Goal: Use online tool/utility: Utilize a website feature to perform a specific function

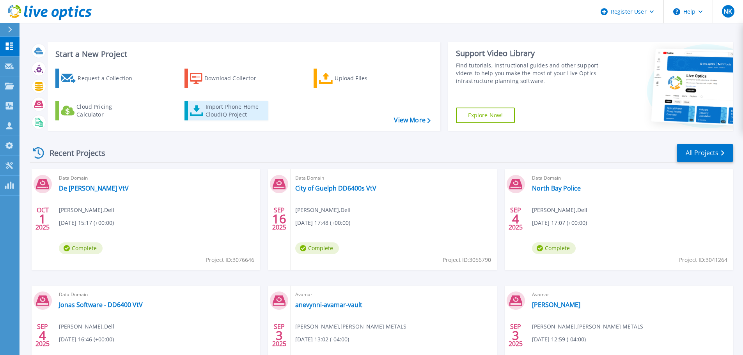
click at [227, 106] on div "Import Phone Home CloudIQ Project" at bounding box center [236, 111] width 61 height 16
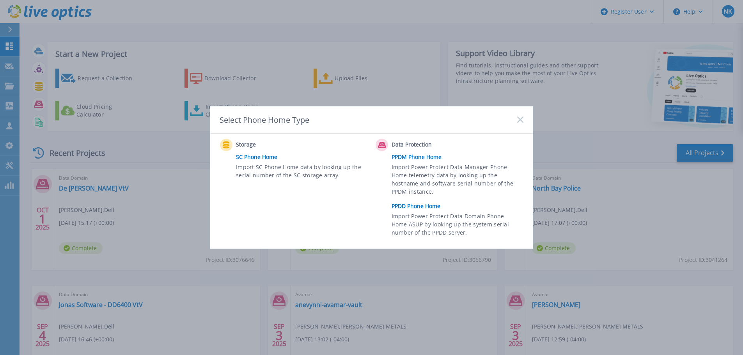
click at [419, 207] on link "PPDD Phone Home" at bounding box center [460, 206] width 136 height 12
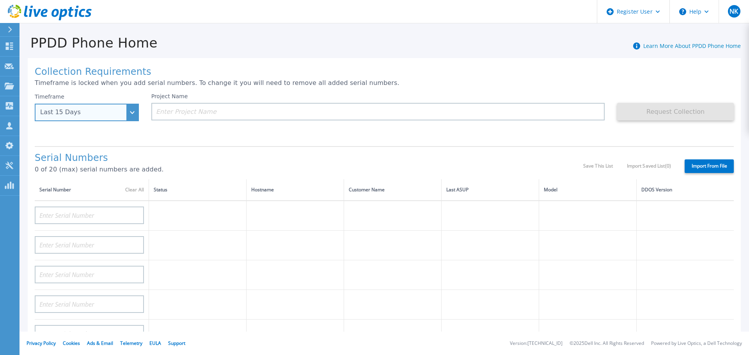
click at [126, 112] on div "Last 15 Days" at bounding box center [87, 113] width 104 height 18
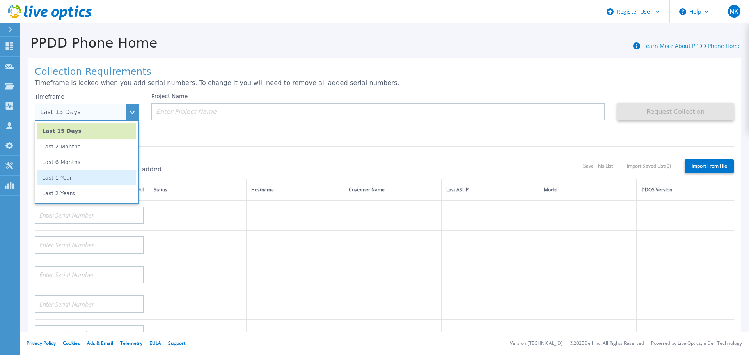
click at [79, 173] on li "Last 1 Year" at bounding box center [86, 178] width 99 height 16
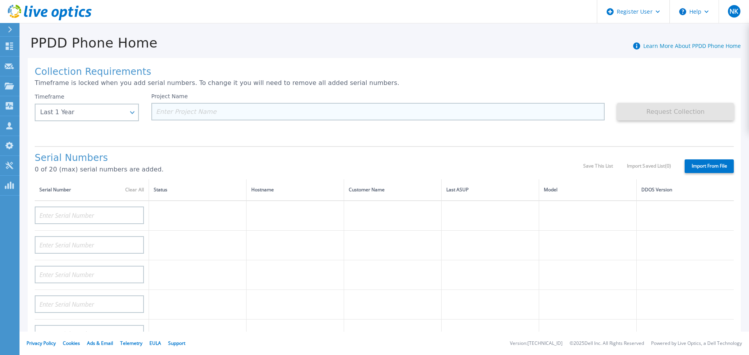
click at [211, 112] on input at bounding box center [378, 112] width 454 height 18
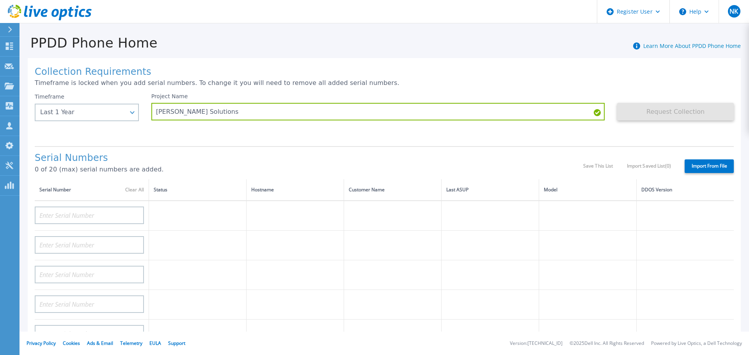
click at [343, 140] on div "Project Name [PERSON_NAME] Solutions" at bounding box center [384, 116] width 466 height 47
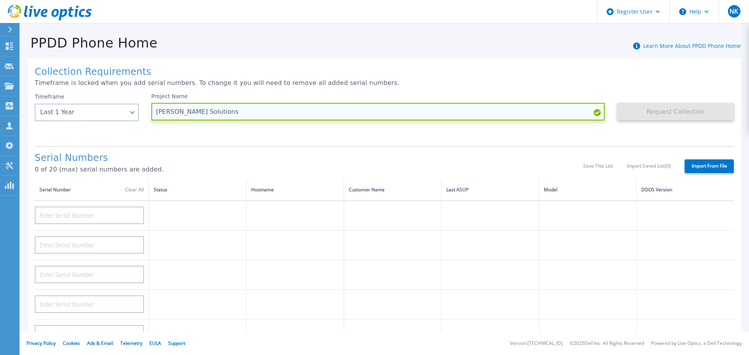
click at [289, 110] on input "[PERSON_NAME] Solutions" at bounding box center [378, 112] width 454 height 18
type input "[PERSON_NAME] Solutions VtV"
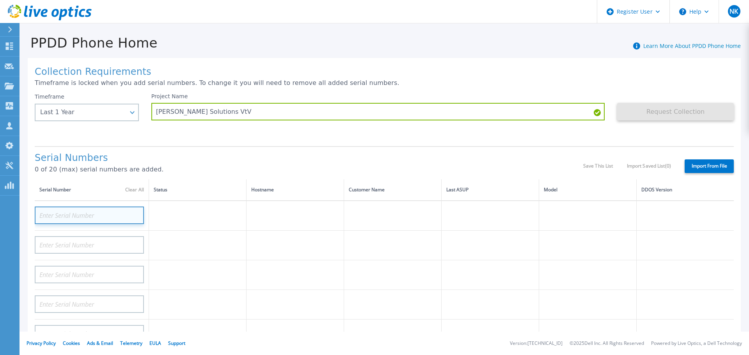
click at [111, 212] on input at bounding box center [89, 216] width 109 height 18
paste input "APX00242903902"
type input "APX00242903902"
click at [260, 155] on h1 "Serial Numbers" at bounding box center [309, 158] width 548 height 11
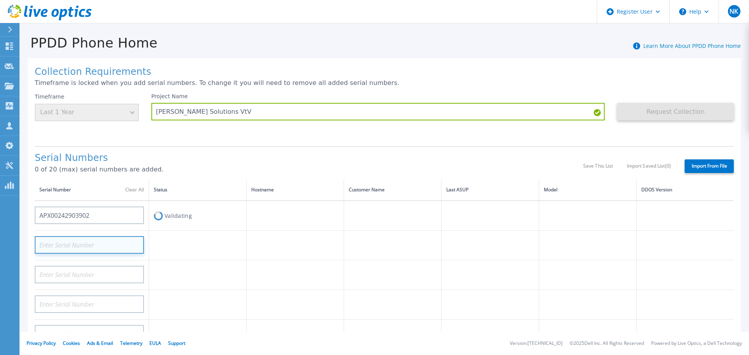
click at [94, 245] on input at bounding box center [89, 245] width 109 height 18
paste input "APX00242815301"
type input "APX00242815301"
click at [256, 163] on h1 "Serial Numbers" at bounding box center [309, 158] width 548 height 11
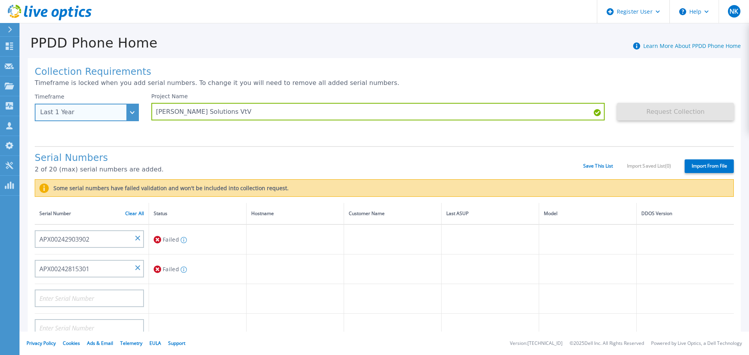
click at [127, 112] on div "Last 1 Year" at bounding box center [87, 113] width 104 height 18
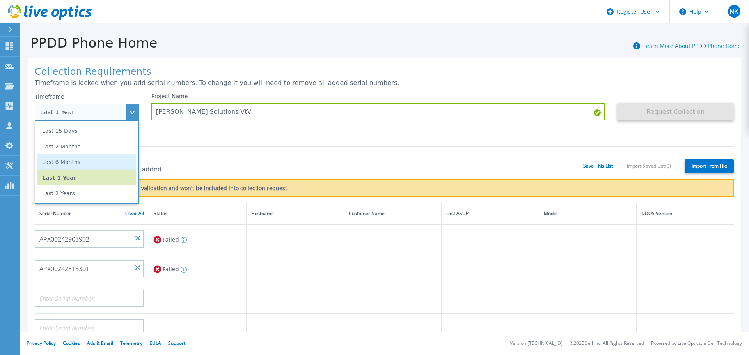
click at [80, 161] on li "Last 6 Months" at bounding box center [86, 162] width 99 height 16
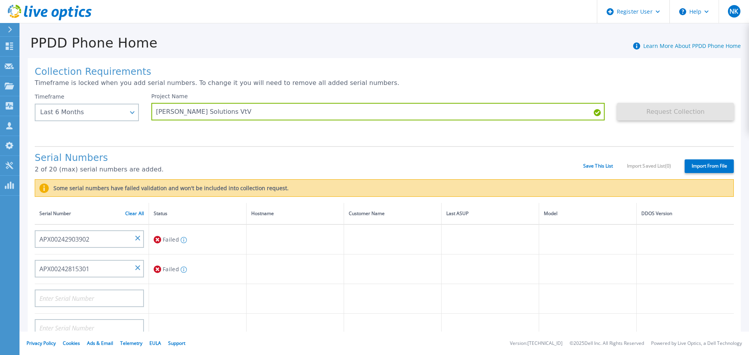
click at [213, 163] on h1 "Serial Numbers" at bounding box center [309, 158] width 548 height 11
click at [184, 239] on icon at bounding box center [184, 240] width 6 height 6
click at [473, 155] on h1 "Serial Numbers" at bounding box center [309, 158] width 548 height 11
click at [133, 215] on link "Clear All" at bounding box center [134, 213] width 19 height 5
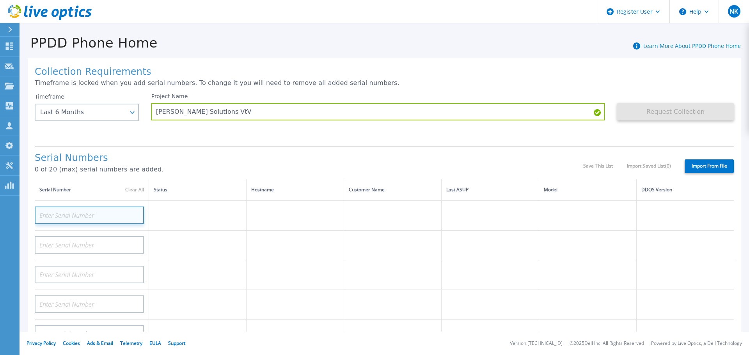
click at [92, 216] on input at bounding box center [89, 216] width 109 height 18
paste input "APX00242903902"
type input "APX00242903902"
click at [215, 158] on h1 "Serial Numbers" at bounding box center [309, 158] width 548 height 11
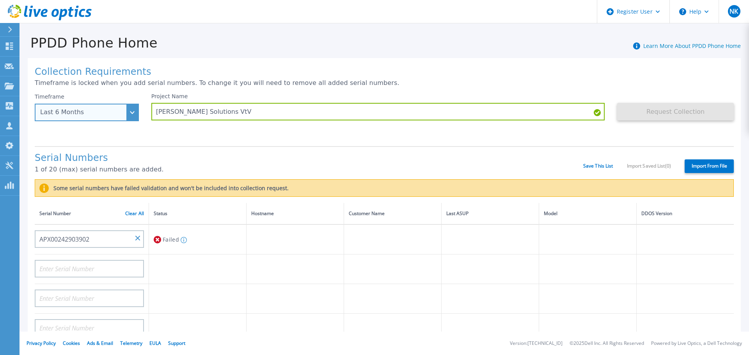
click at [128, 117] on div "Last 6 Months" at bounding box center [87, 113] width 104 height 18
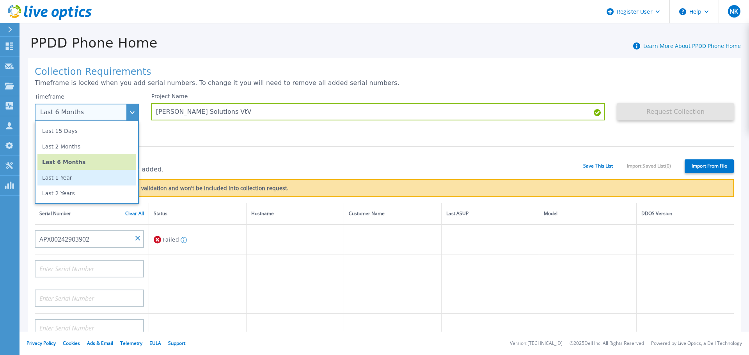
click at [73, 183] on li "Last 1 Year" at bounding box center [86, 178] width 99 height 16
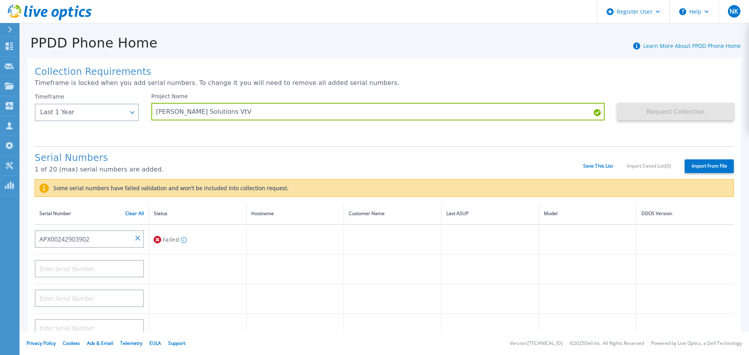
click at [218, 148] on div "Serial Numbers 1 of 20 (max) serial numbers are added. Save This List Import Sa…" at bounding box center [384, 162] width 699 height 33
click at [286, 162] on h1 "Serial Numbers" at bounding box center [309, 158] width 548 height 11
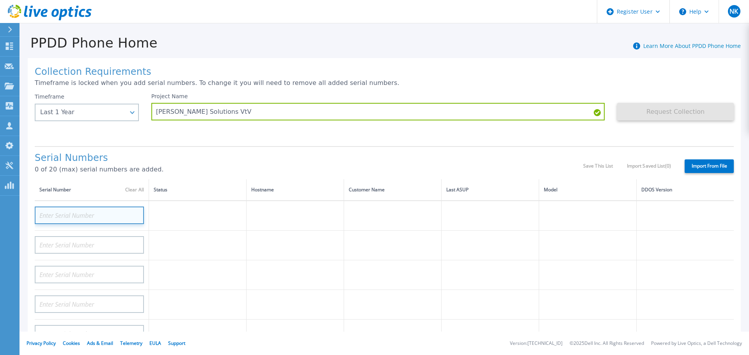
click at [91, 215] on input at bounding box center [89, 216] width 109 height 18
paste input "APX00242903902"
type input "APX00242903902"
click at [204, 164] on div "Serial Numbers 0 of 20 (max) serial numbers are added." at bounding box center [309, 166] width 548 height 27
